Goal: Obtain resource: Download file/media

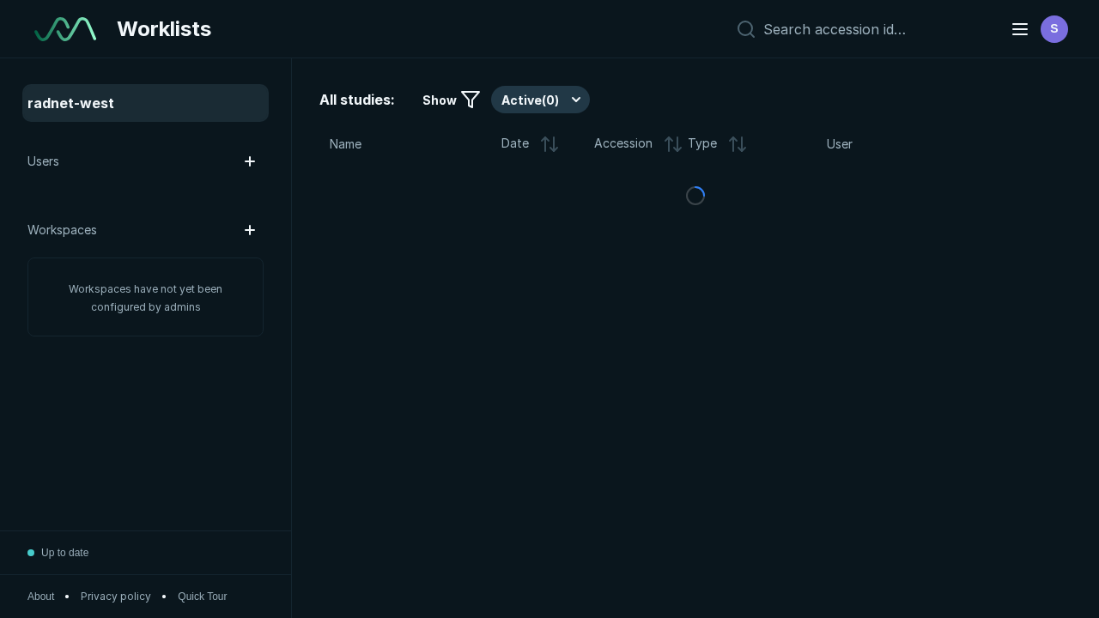
scroll to position [4687, 7149]
